Goal: Task Accomplishment & Management: Manage account settings

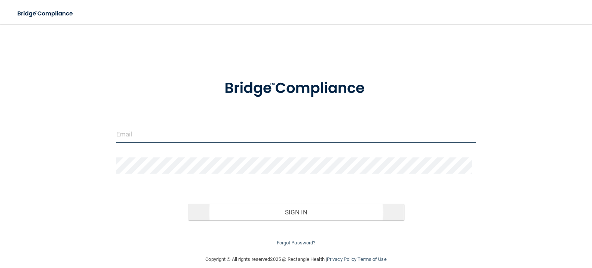
type input "[EMAIL_ADDRESS][DOMAIN_NAME]"
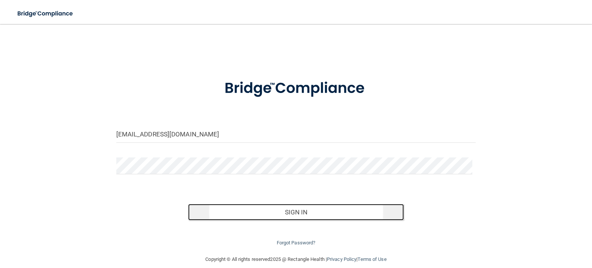
click at [297, 213] on button "Sign In" at bounding box center [296, 212] width 216 height 16
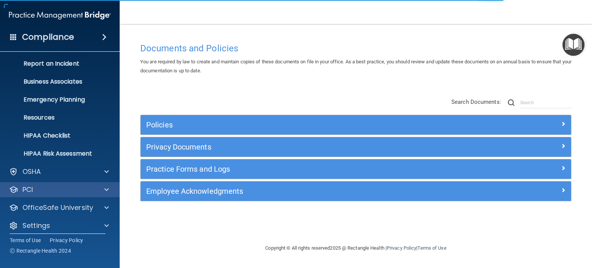
scroll to position [43, 0]
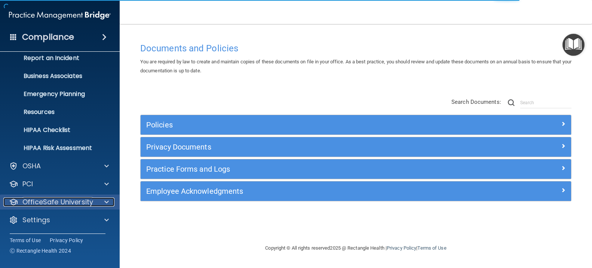
click at [92, 202] on p "OfficeSafe University" at bounding box center [57, 201] width 71 height 9
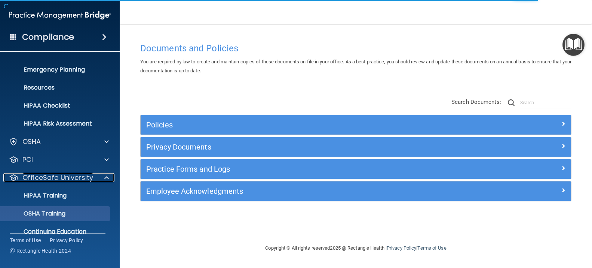
scroll to position [97, 0]
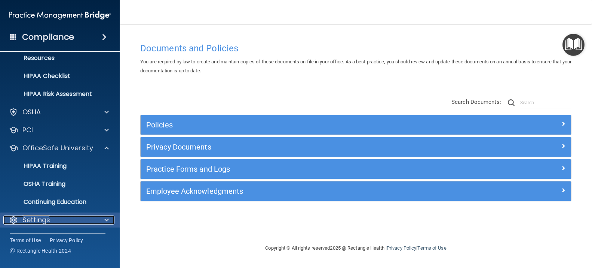
click at [75, 219] on div "Settings" at bounding box center [49, 219] width 93 height 9
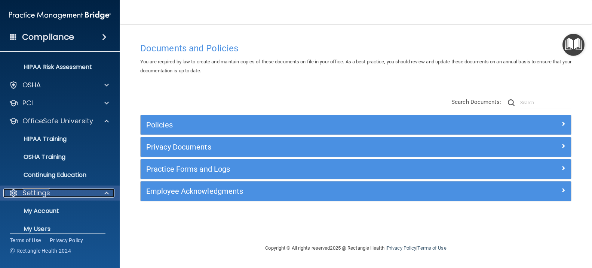
scroll to position [169, 0]
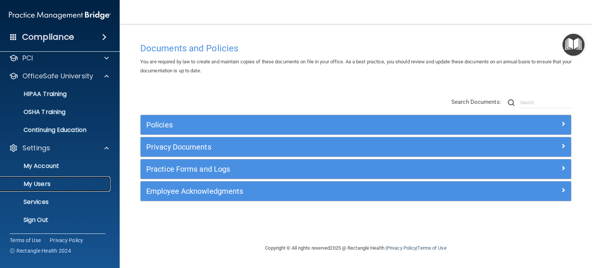
click at [65, 187] on p "My Users" at bounding box center [56, 183] width 102 height 7
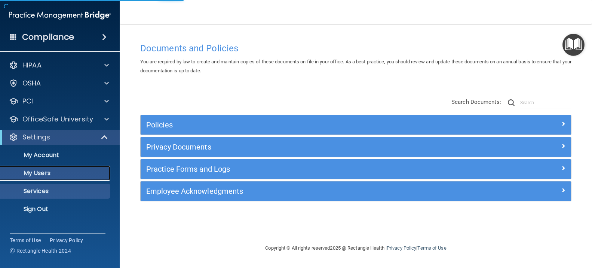
select select "20"
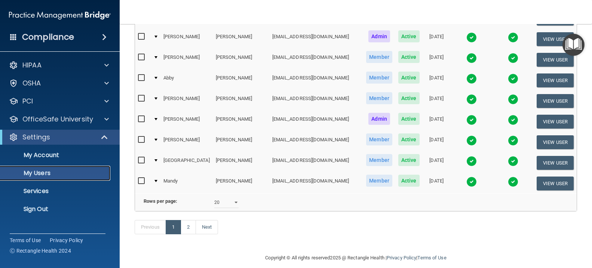
scroll to position [352, 0]
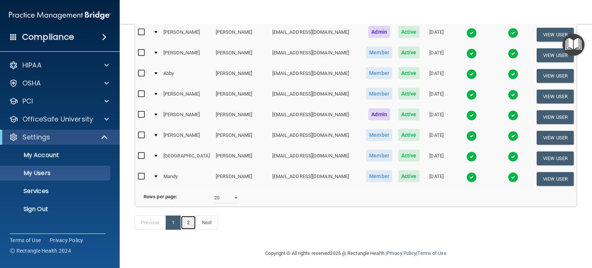
click at [189, 217] on link "2" at bounding box center [188, 222] width 15 height 14
select select "20"
